Goal: Book appointment/travel/reservation

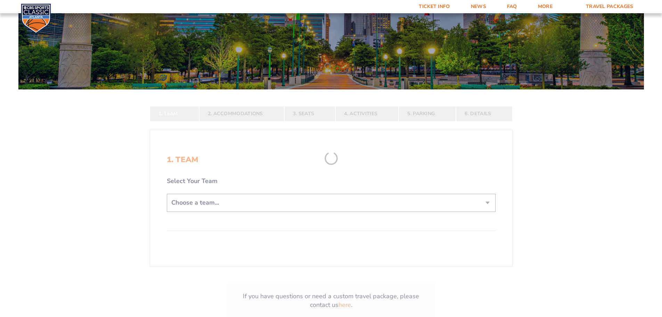
scroll to position [104, 0]
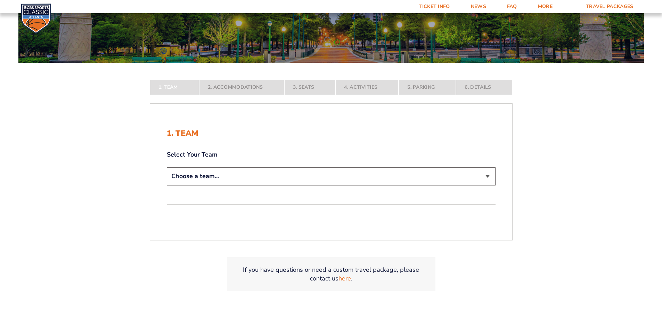
click at [478, 178] on select "Choose a team... [US_STATE] Wildcats [US_STATE] State Buckeyes [US_STATE] Tar H…" at bounding box center [331, 176] width 329 height 18
select select "12956"
click at [167, 185] on select "Choose a team... [US_STATE] Wildcats [US_STATE] State Buckeyes [US_STATE] Tar H…" at bounding box center [331, 176] width 329 height 18
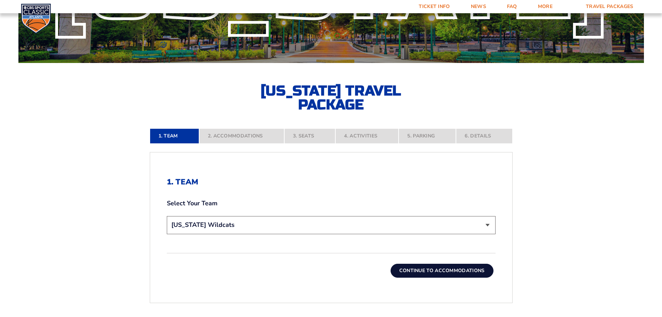
click at [469, 267] on button "Continue To Accommodations" at bounding box center [442, 270] width 103 height 14
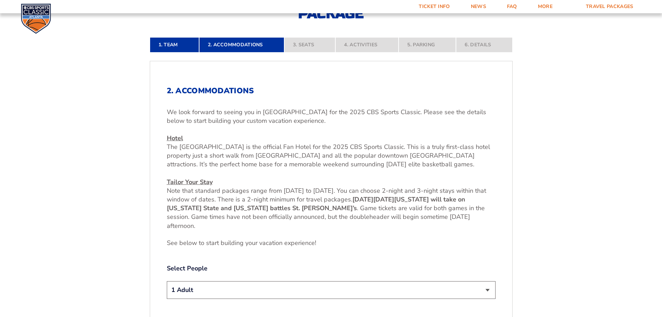
scroll to position [254, 0]
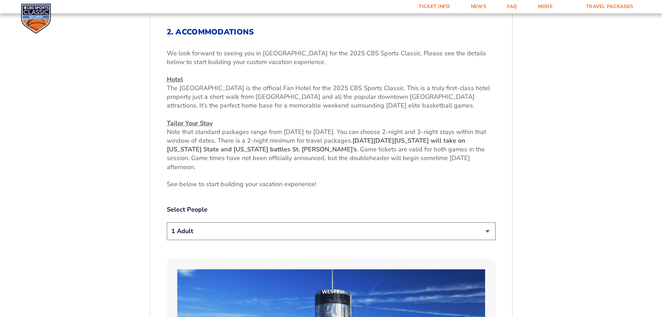
click at [475, 231] on select "1 Adult 2 Adults 3 Adults 4 Adults 2 Adults + 1 Child 2 Adults + 2 Children 2 A…" at bounding box center [331, 231] width 329 height 18
select select "2 Adults"
click at [167, 222] on select "1 Adult 2 Adults 3 Adults 4 Adults 2 Adults + 1 Child 2 Adults + 2 Children 2 A…" at bounding box center [331, 231] width 329 height 18
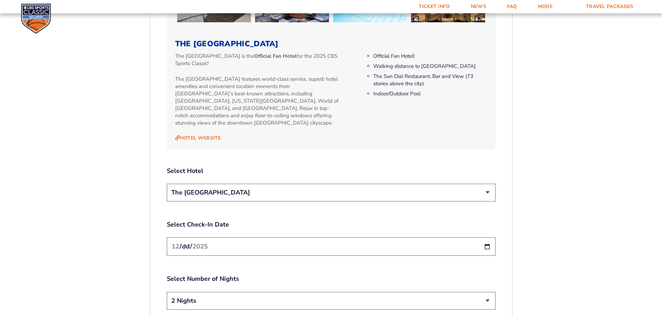
scroll to position [775, 0]
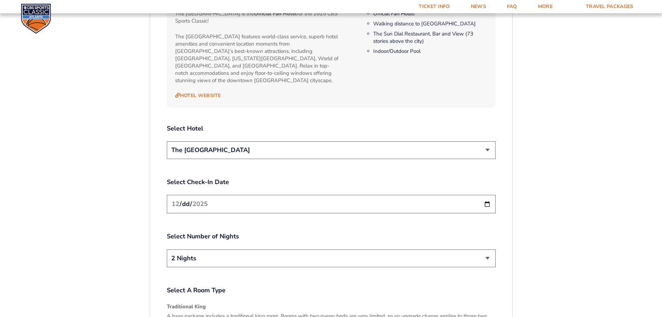
click at [484, 249] on select "2 Nights 3 Nights" at bounding box center [331, 258] width 329 height 18
click at [515, 217] on div "1. Team 2. Accommodations 3. Seats 4. Activities 5. Parking 6. Details 1. Team …" at bounding box center [331, 78] width 396 height 1274
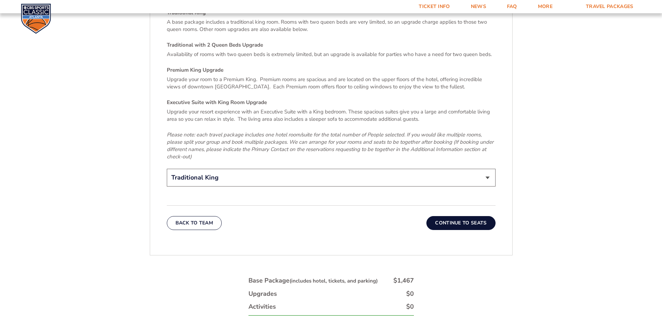
scroll to position [1088, 0]
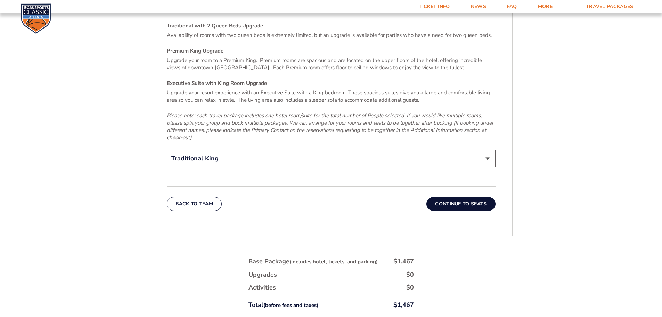
click at [474, 199] on button "Continue To Seats" at bounding box center [460, 204] width 69 height 14
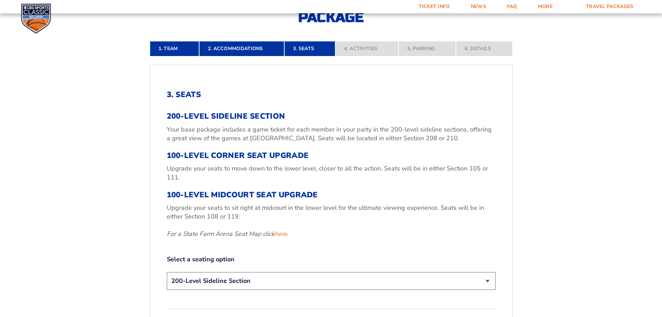
scroll to position [289, 0]
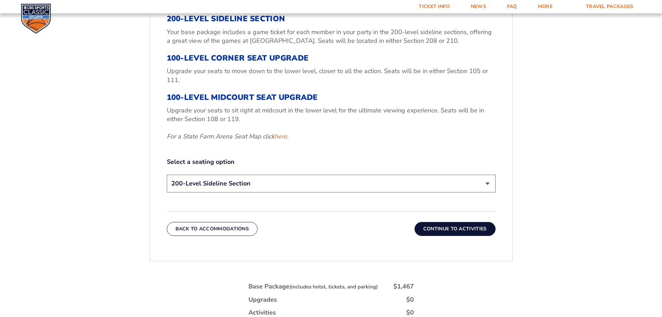
click at [448, 183] on select "200-Level Sideline Section 100-Level Corner Seat Upgrade (+$120 per person) 100…" at bounding box center [331, 183] width 329 height 18
select select "100-Level Corner Seat Upgrade"
click at [167, 174] on select "200-Level Sideline Section 100-Level Corner Seat Upgrade (+$120 per person) 100…" at bounding box center [331, 183] width 329 height 18
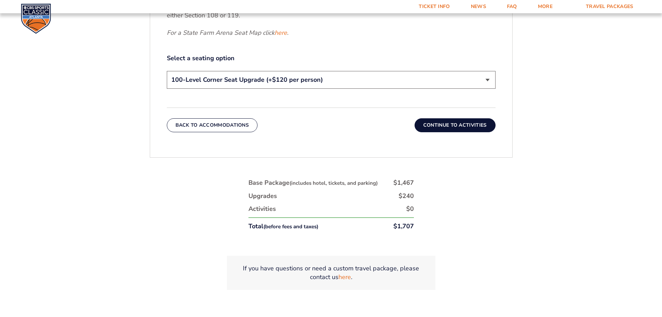
scroll to position [393, 0]
click at [474, 124] on button "Continue To Activities" at bounding box center [454, 124] width 81 height 14
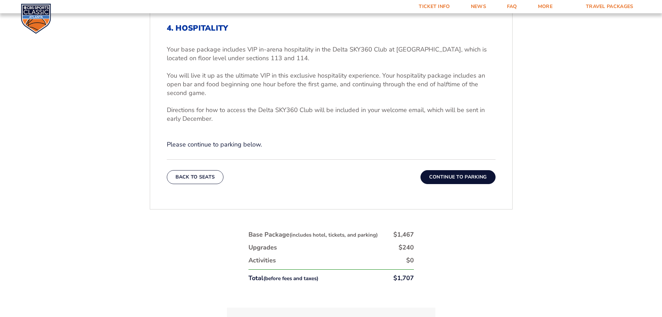
scroll to position [254, 0]
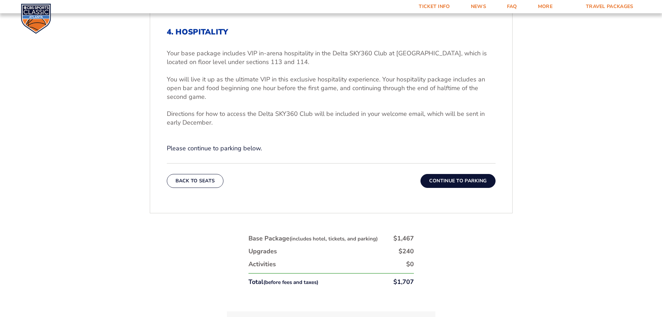
click at [477, 184] on button "Continue To Parking" at bounding box center [457, 181] width 75 height 14
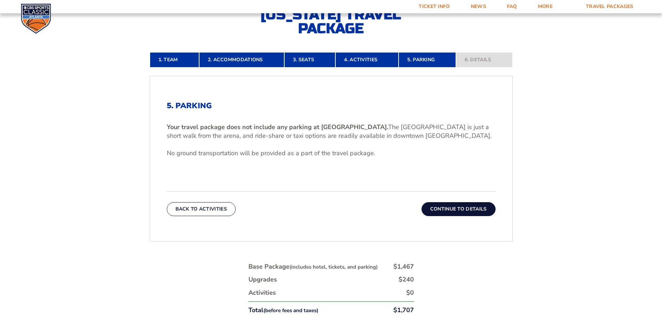
scroll to position [219, 0]
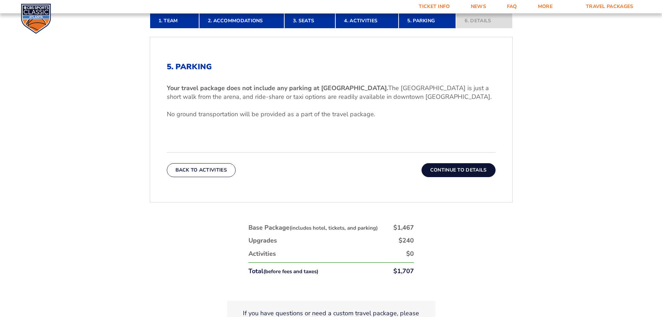
click at [481, 171] on button "Continue To Details" at bounding box center [458, 170] width 74 height 14
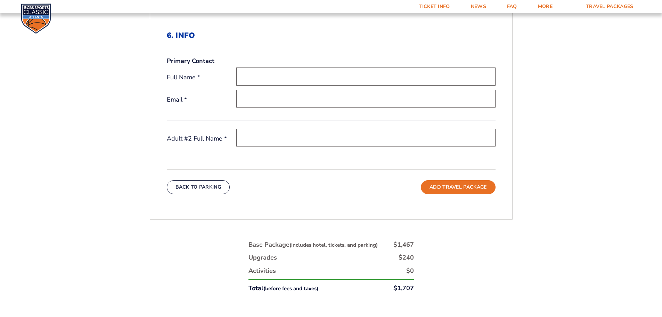
scroll to position [115, 0]
